Goal: Task Accomplishment & Management: Manage account settings

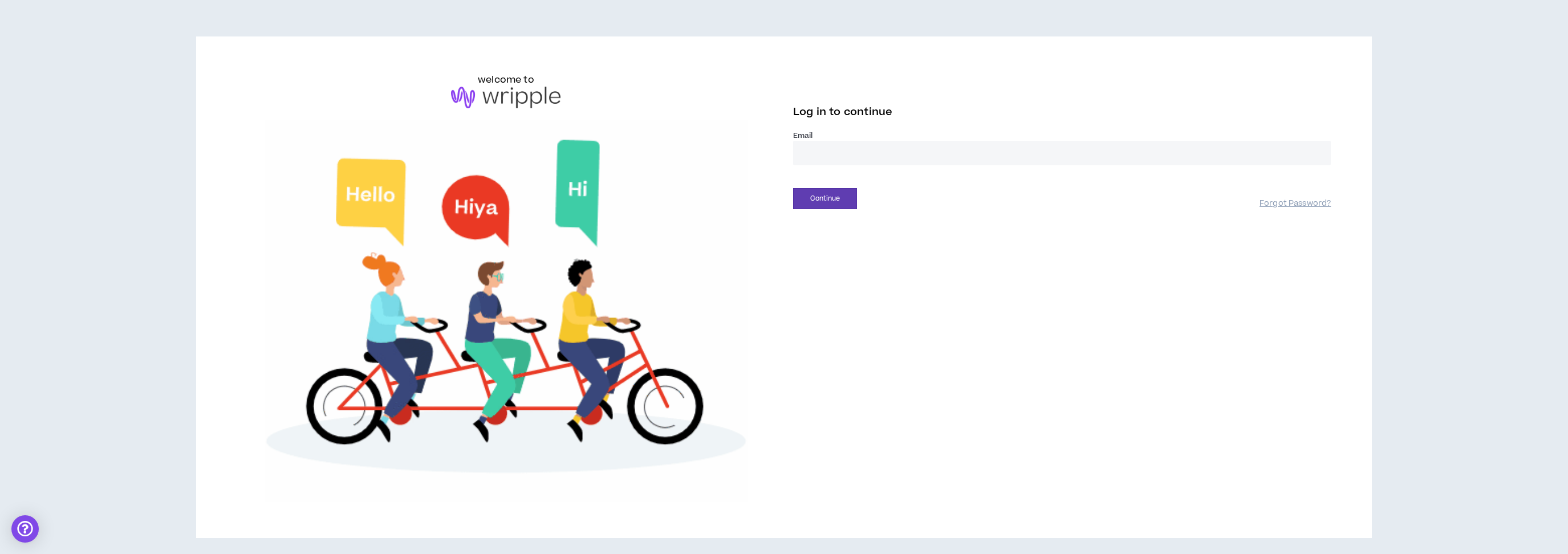
drag, startPoint x: 844, startPoint y: 153, endPoint x: 846, endPoint y: 142, distance: 11.2
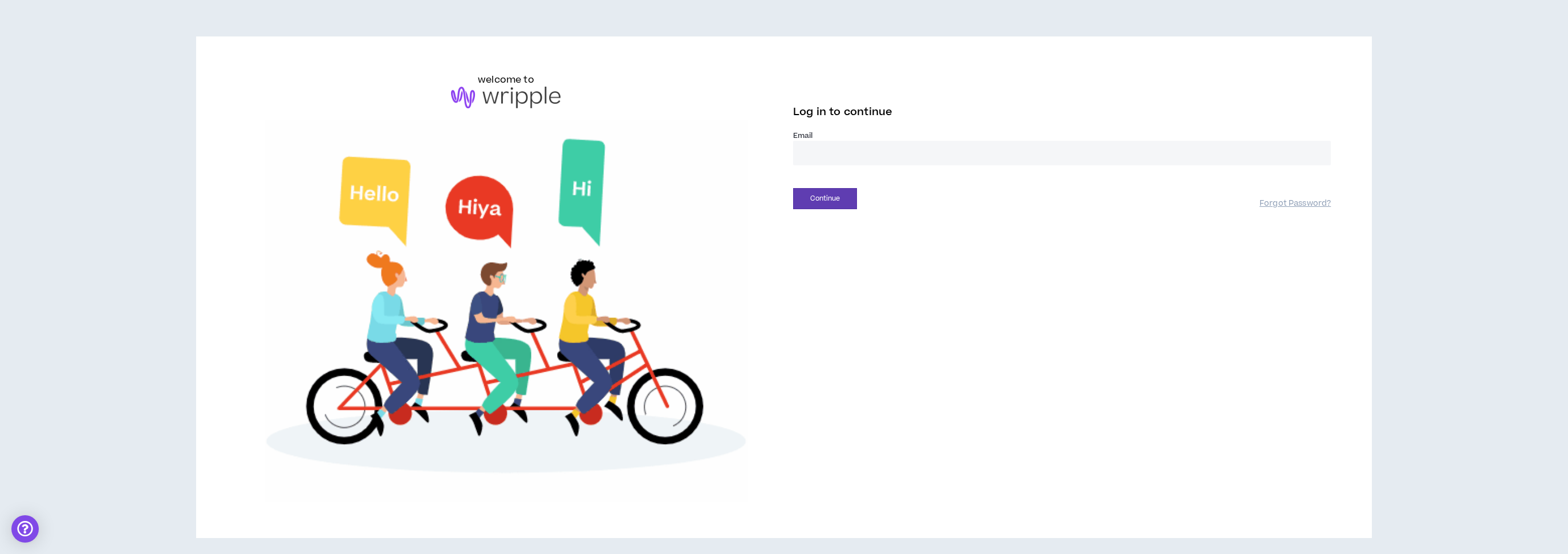
click at [844, 153] on input "email" at bounding box center [1062, 153] width 538 height 25
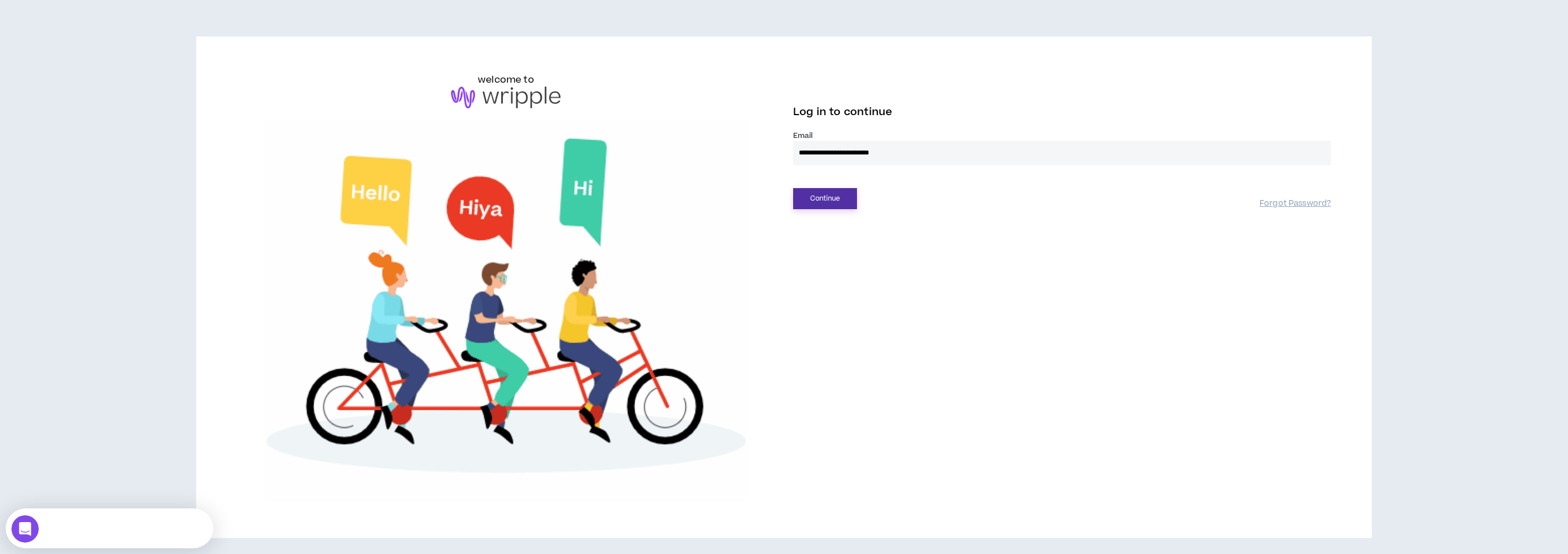
type input "**********"
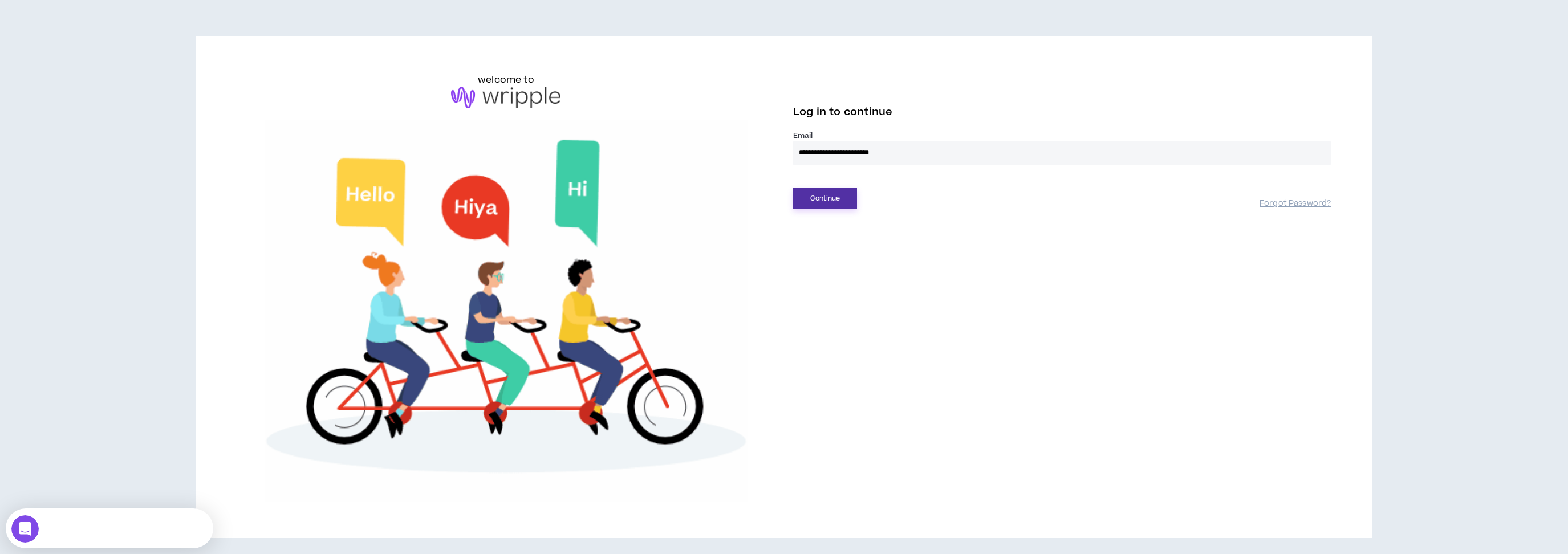
drag, startPoint x: 844, startPoint y: 202, endPoint x: 834, endPoint y: 187, distance: 18.0
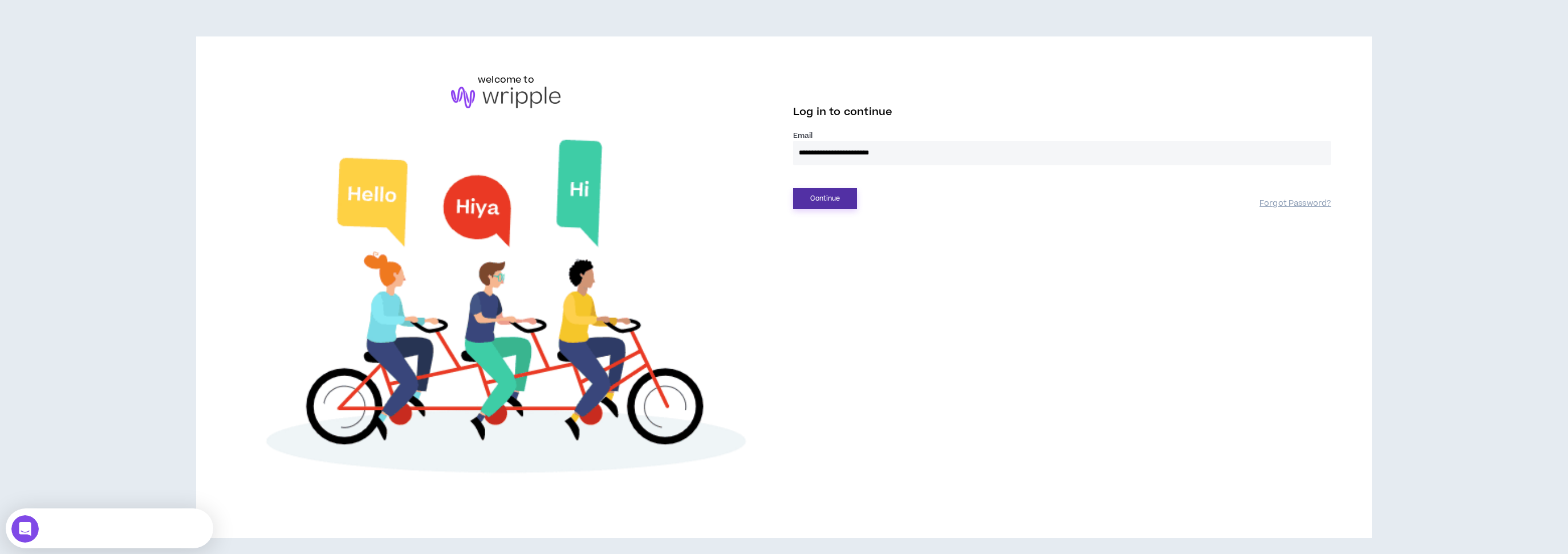
click at [839, 195] on button "Continue" at bounding box center [825, 198] width 64 height 21
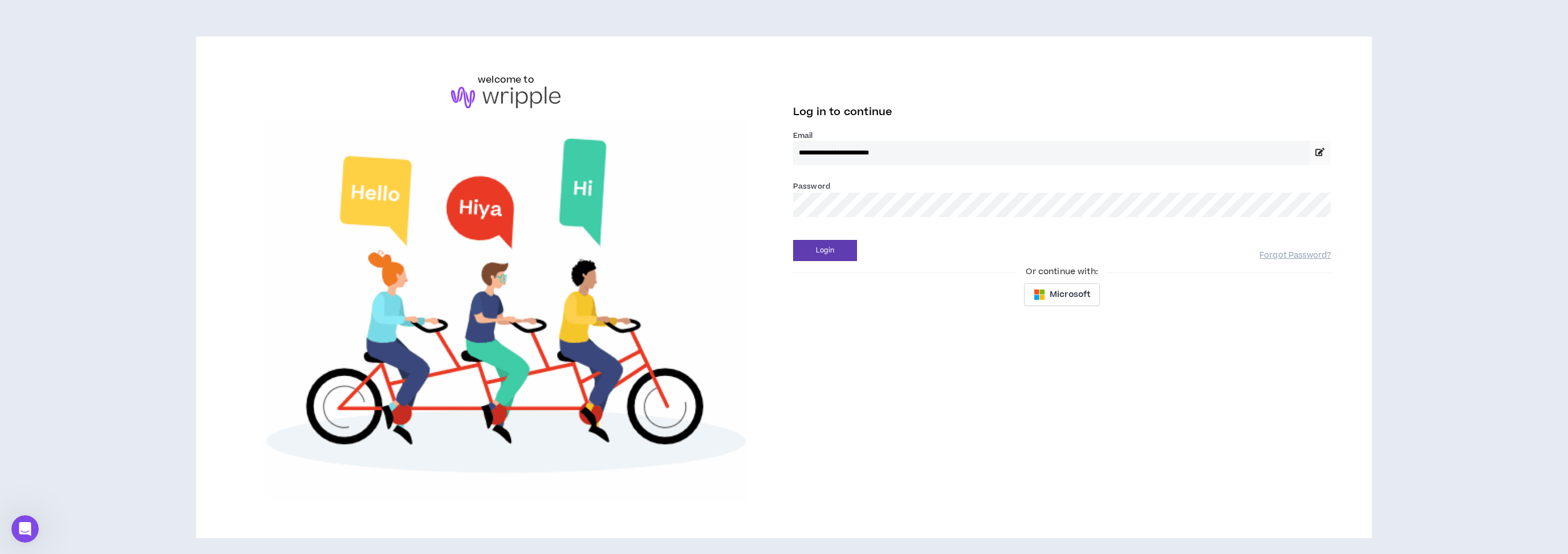
click at [793, 240] on button "Login" at bounding box center [825, 251] width 64 height 21
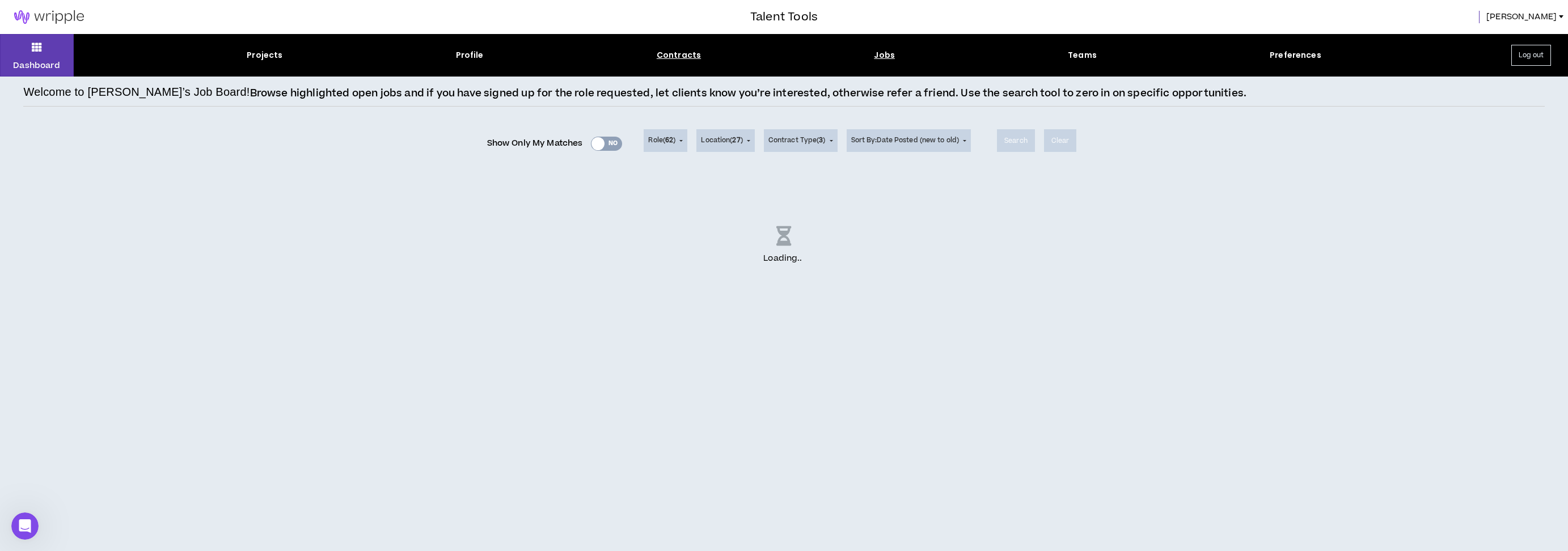
click at [678, 51] on div "Contracts" at bounding box center [679, 55] width 45 height 12
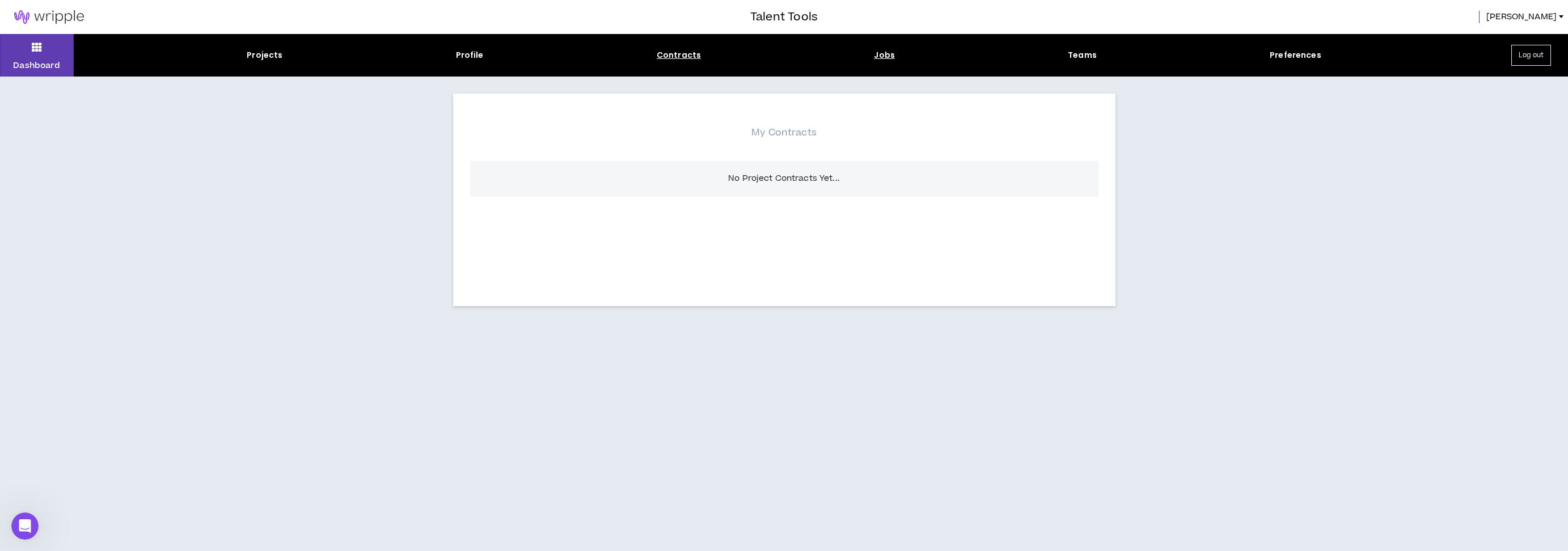
drag, startPoint x: 894, startPoint y: 51, endPoint x: 888, endPoint y: 52, distance: 6.1
click at [893, 51] on div "Projects Profile Contracts Jobs Teams Preferences" at bounding box center [784, 55] width 1420 height 12
click at [888, 52] on div "Jobs" at bounding box center [884, 55] width 21 height 12
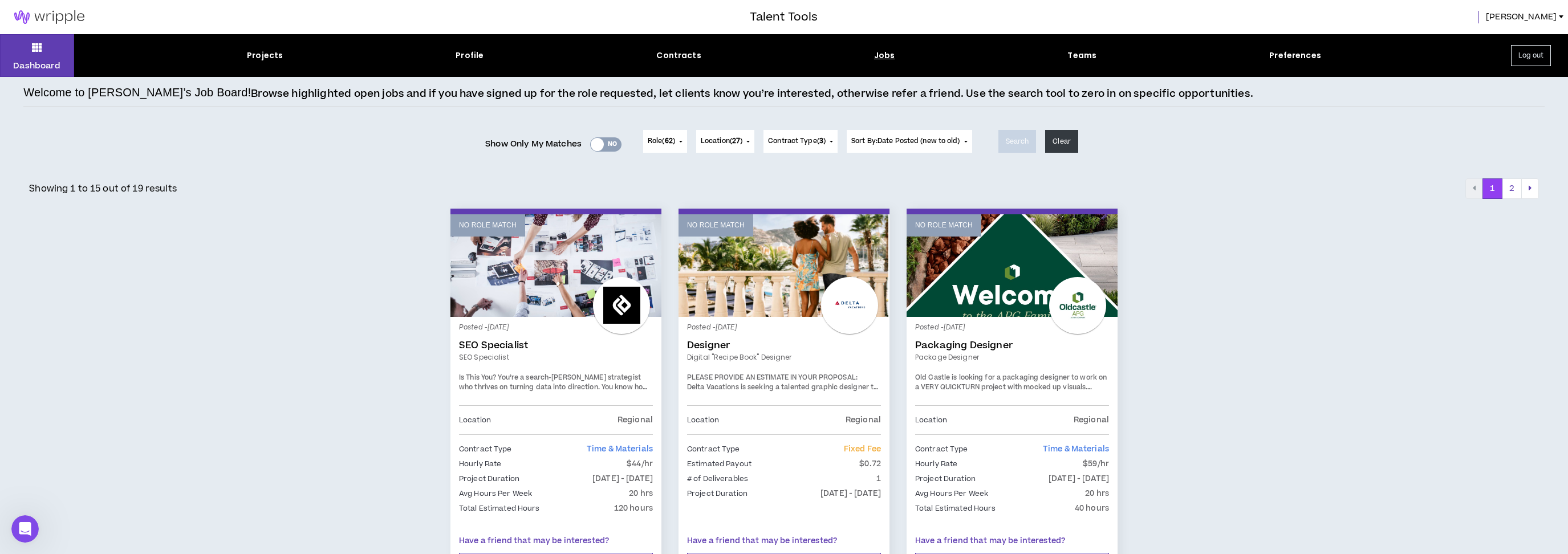
click at [681, 61] on div "Dashboard Projects Profile Contracts Jobs Teams Preferences Log out" at bounding box center [784, 56] width 1568 height 43
click at [680, 52] on div "Contracts" at bounding box center [678, 55] width 45 height 12
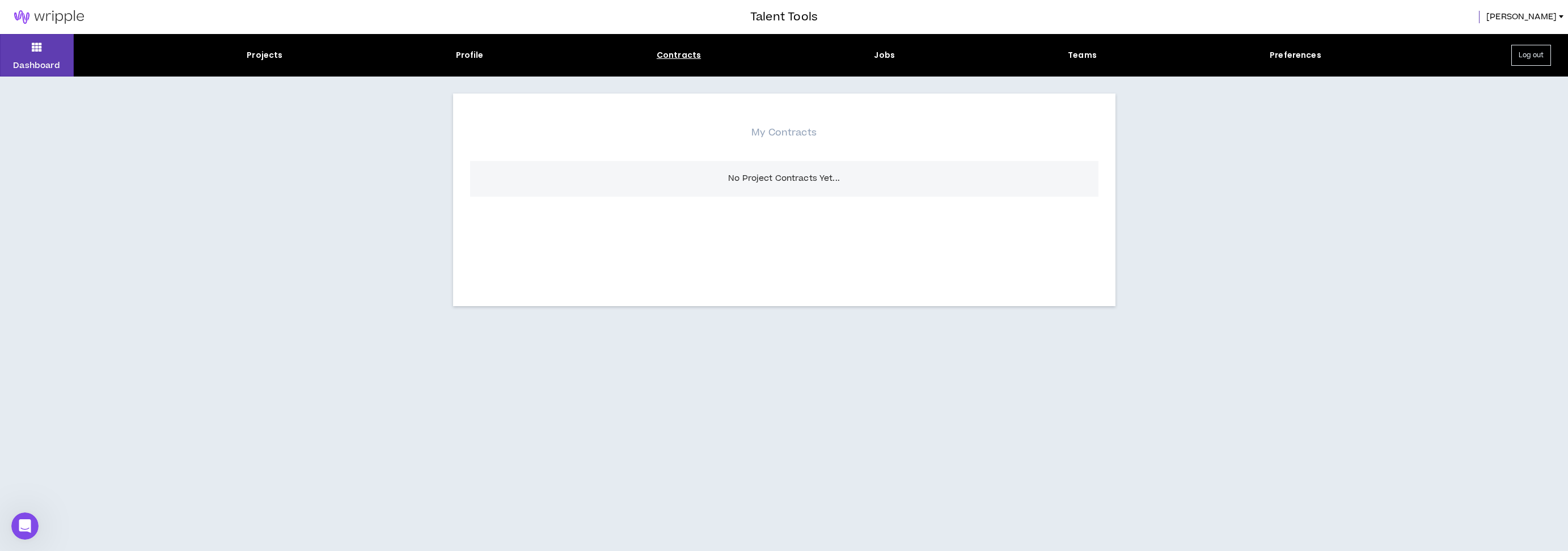
click at [292, 45] on div "Dashboard Projects Profile Contracts Jobs Teams Preferences Log out" at bounding box center [784, 55] width 1568 height 42
click at [274, 48] on div "Dashboard Projects Profile Contracts Jobs Teams Preferences Log out" at bounding box center [784, 55] width 1568 height 42
click at [274, 50] on div "Projects" at bounding box center [264, 55] width 36 height 12
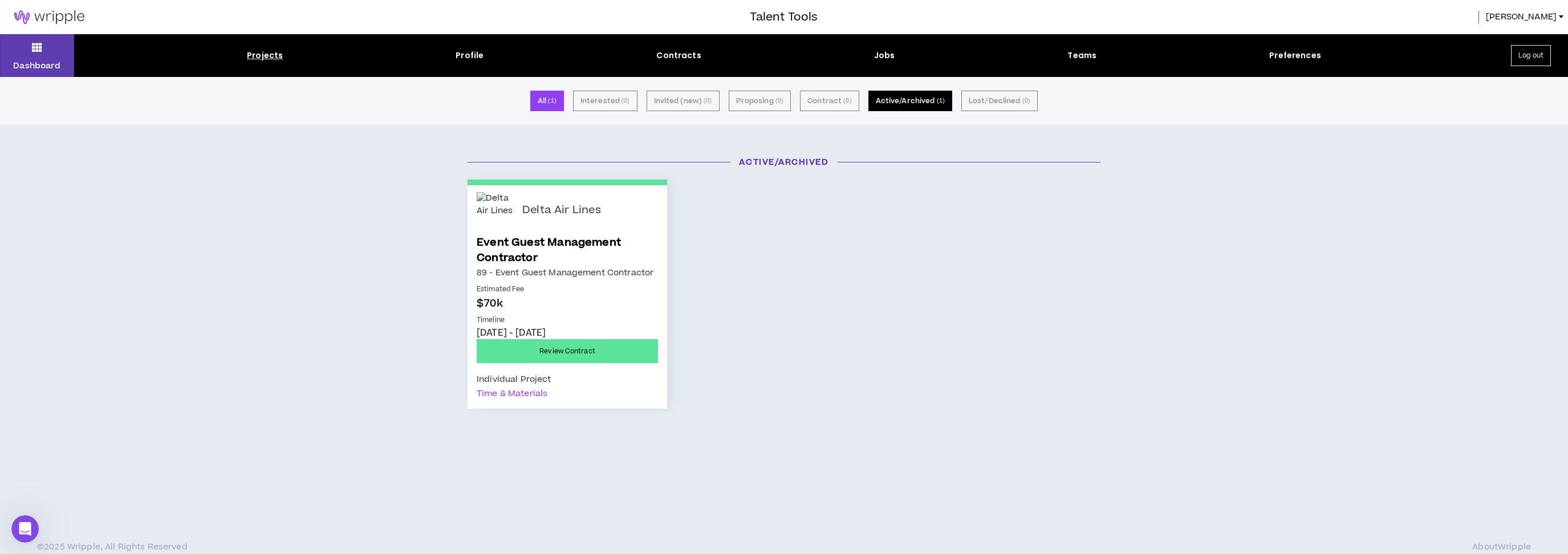
click at [908, 102] on button "Active/Archived ( 1 )" at bounding box center [910, 101] width 84 height 21
